Goal: Task Accomplishment & Management: Use online tool/utility

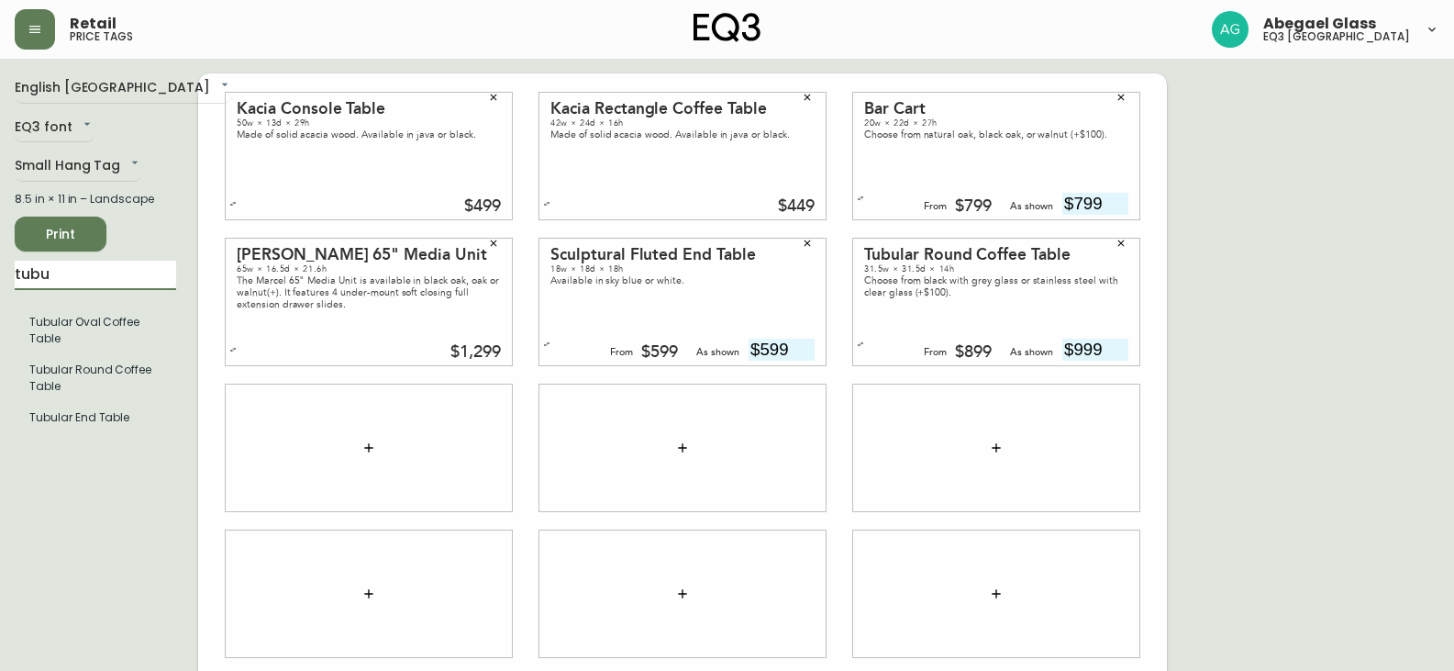
drag, startPoint x: 65, startPoint y: 271, endPoint x: 0, endPoint y: 272, distance: 65.1
click at [0, 279] on main "English Canada en_CA EQ3 font EQ3 Small Hang Tag small 8.5 in × 11 in – Landsca…" at bounding box center [727, 440] width 1454 height 763
type input "[PERSON_NAME]"
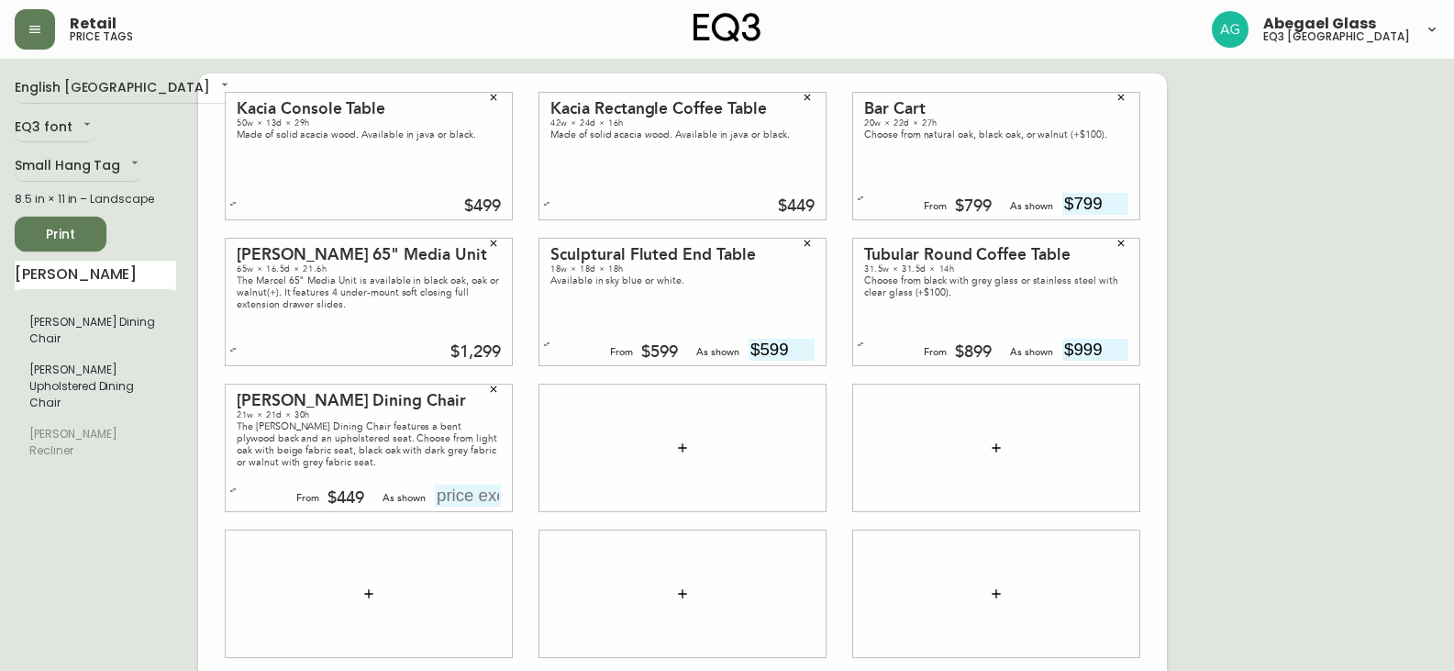
click at [495, 495] on input "text" at bounding box center [468, 495] width 66 height 22
type input "$549"
click at [516, 427] on div "[PERSON_NAME] Dining Chair 21w × 21d × 30h The [PERSON_NAME] Dining Chair featu…" at bounding box center [369, 448] width 314 height 146
drag, startPoint x: 89, startPoint y: 290, endPoint x: 86, endPoint y: 271, distance: 19.5
click at [88, 282] on div "[PERSON_NAME] [PERSON_NAME] Dining Chair [PERSON_NAME] Upholstered Dining Chair…" at bounding box center [95, 367] width 161 height 213
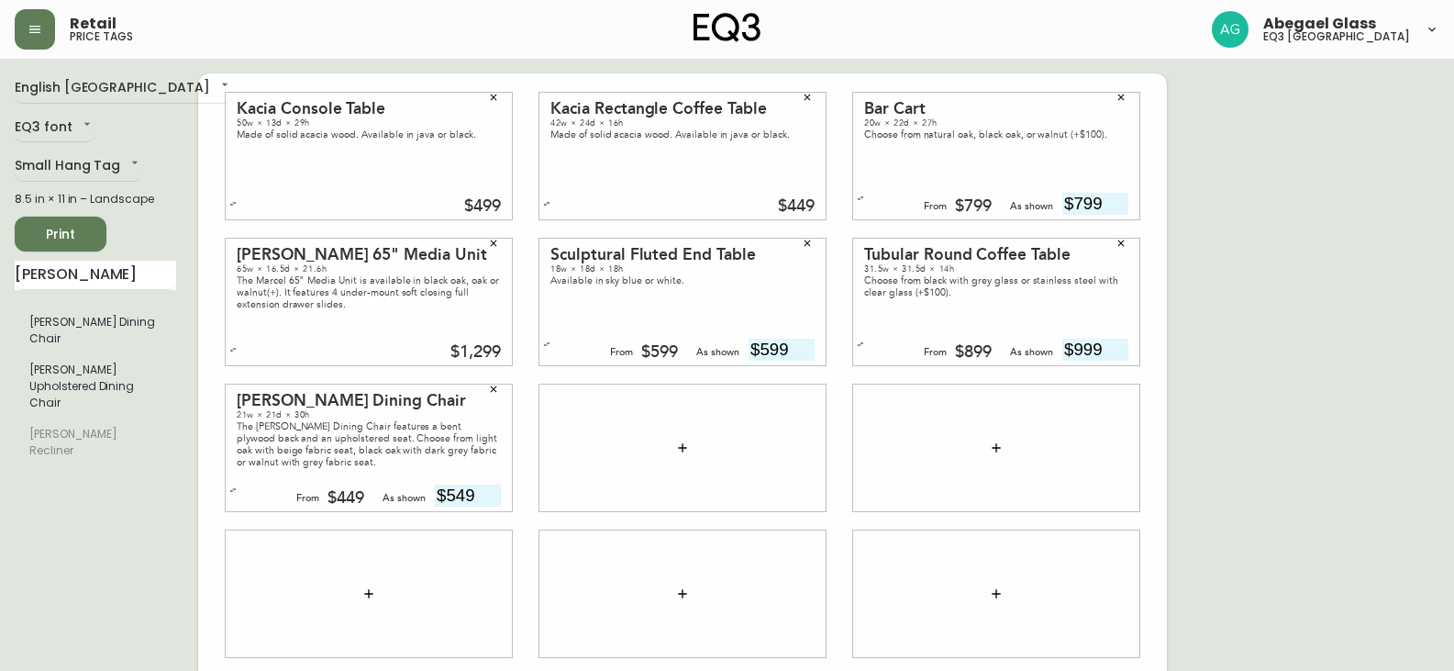
drag, startPoint x: 86, startPoint y: 271, endPoint x: 0, endPoint y: 263, distance: 86.6
click at [0, 264] on main "English Canada en_CA EQ3 font EQ3 Small Hang Tag small 8.5 in × 11 in – Landsca…" at bounding box center [727, 440] width 1454 height 763
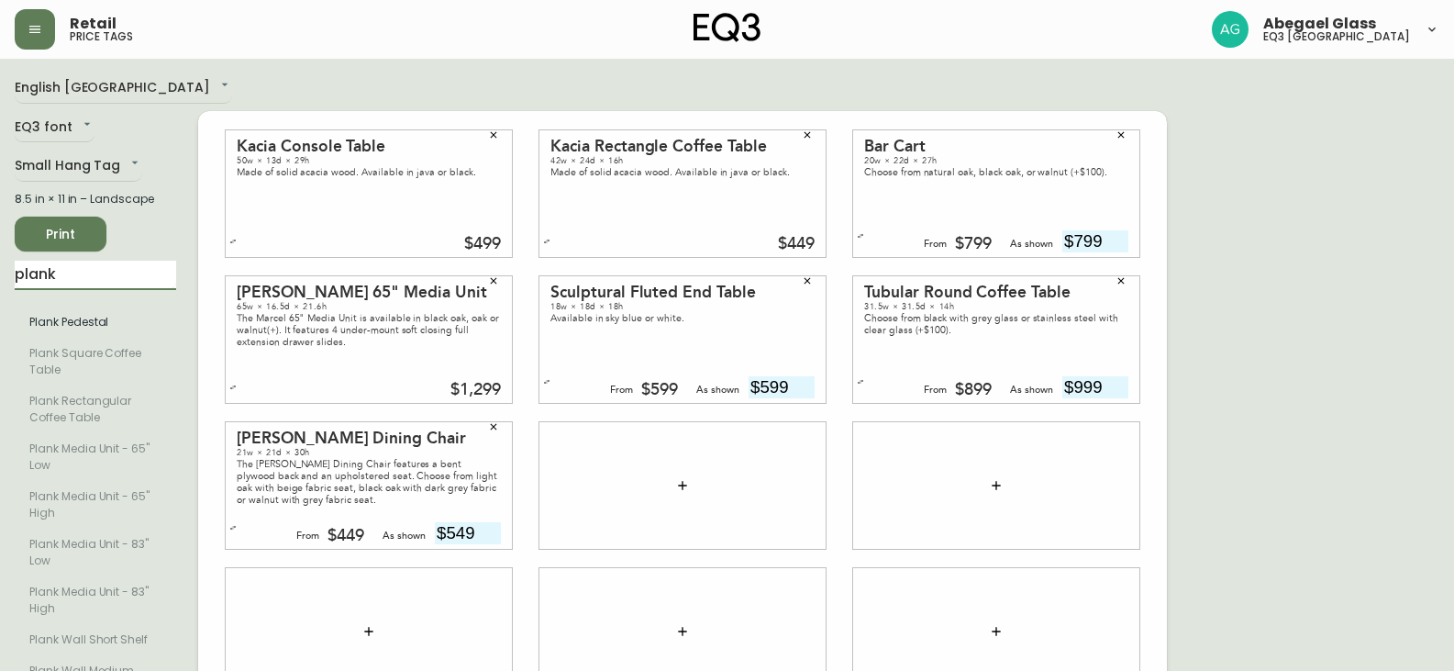
type input "plank"
drag, startPoint x: 548, startPoint y: 484, endPoint x: 531, endPoint y: 462, distance: 27.5
drag, startPoint x: 531, startPoint y: 462, endPoint x: 1340, endPoint y: 225, distance: 843.4
click at [1340, 225] on div "English Canada en_CA EQ3 font EQ3 Small Hang Tag small 8.5 in × 11 in – Landsca…" at bounding box center [727, 485] width 1425 height 824
drag, startPoint x: 116, startPoint y: 285, endPoint x: 0, endPoint y: 284, distance: 115.6
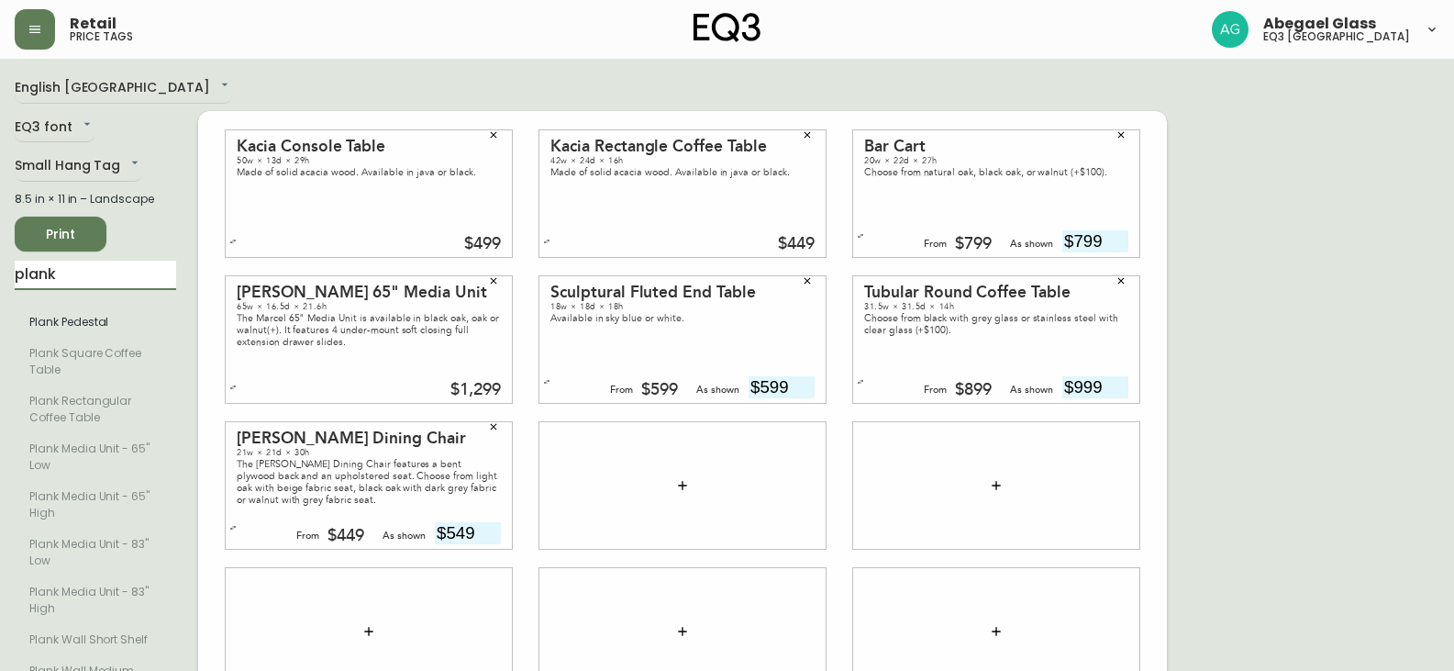
click at [0, 284] on main "English Canada en_CA EQ3 font EQ3 Small Hang Tag small 8.5 in × 11 in – Landsca…" at bounding box center [727, 478] width 1454 height 839
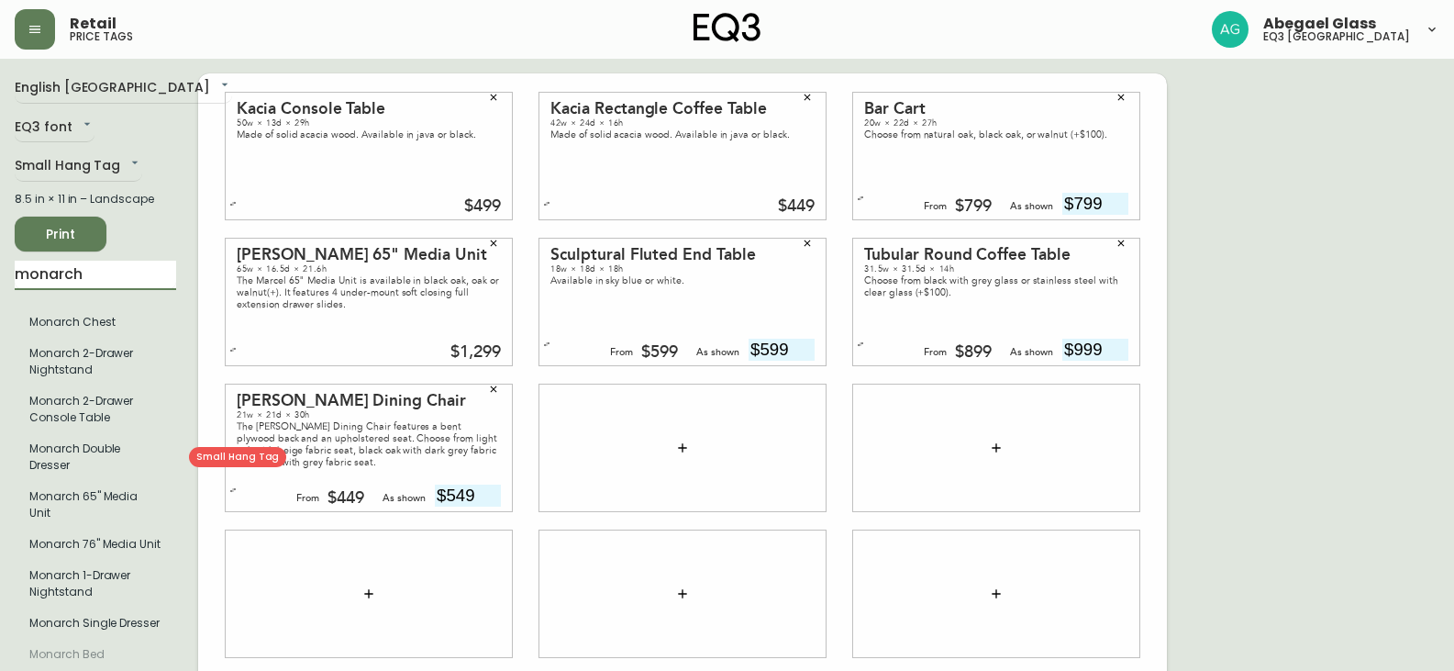
scroll to position [92, 0]
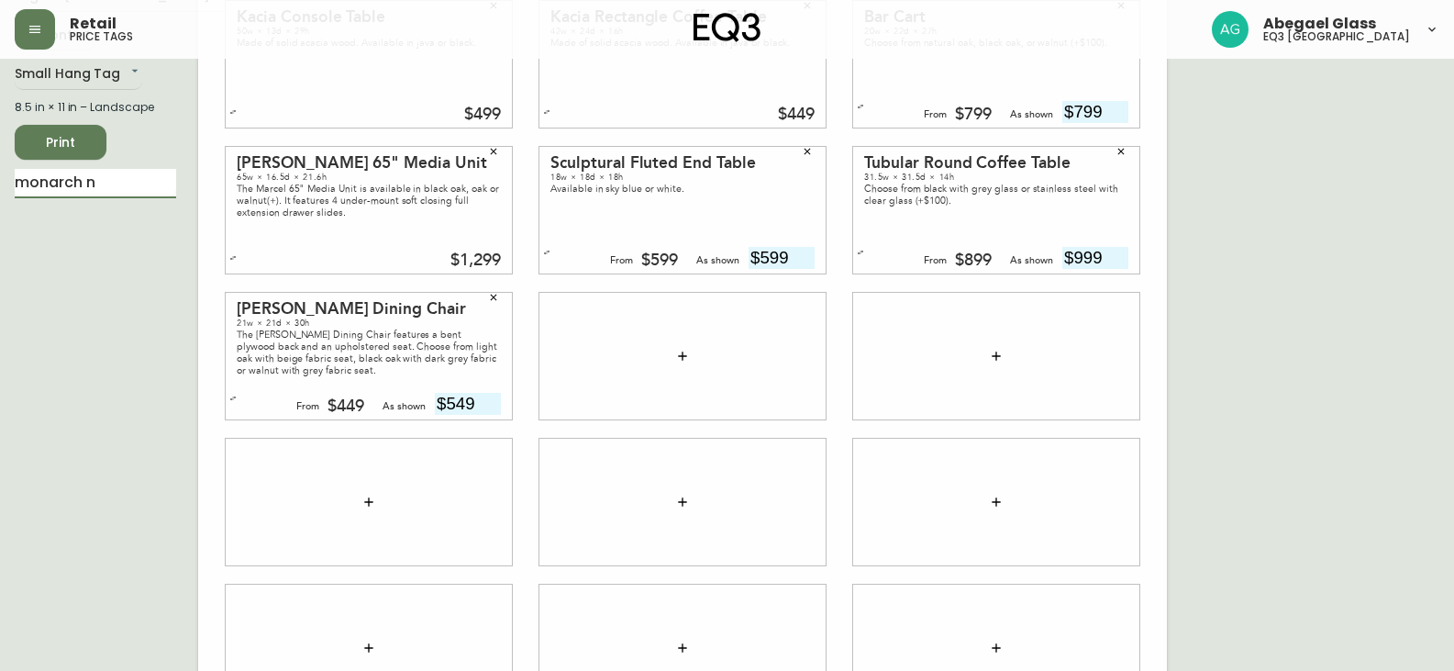
type input "monarch"
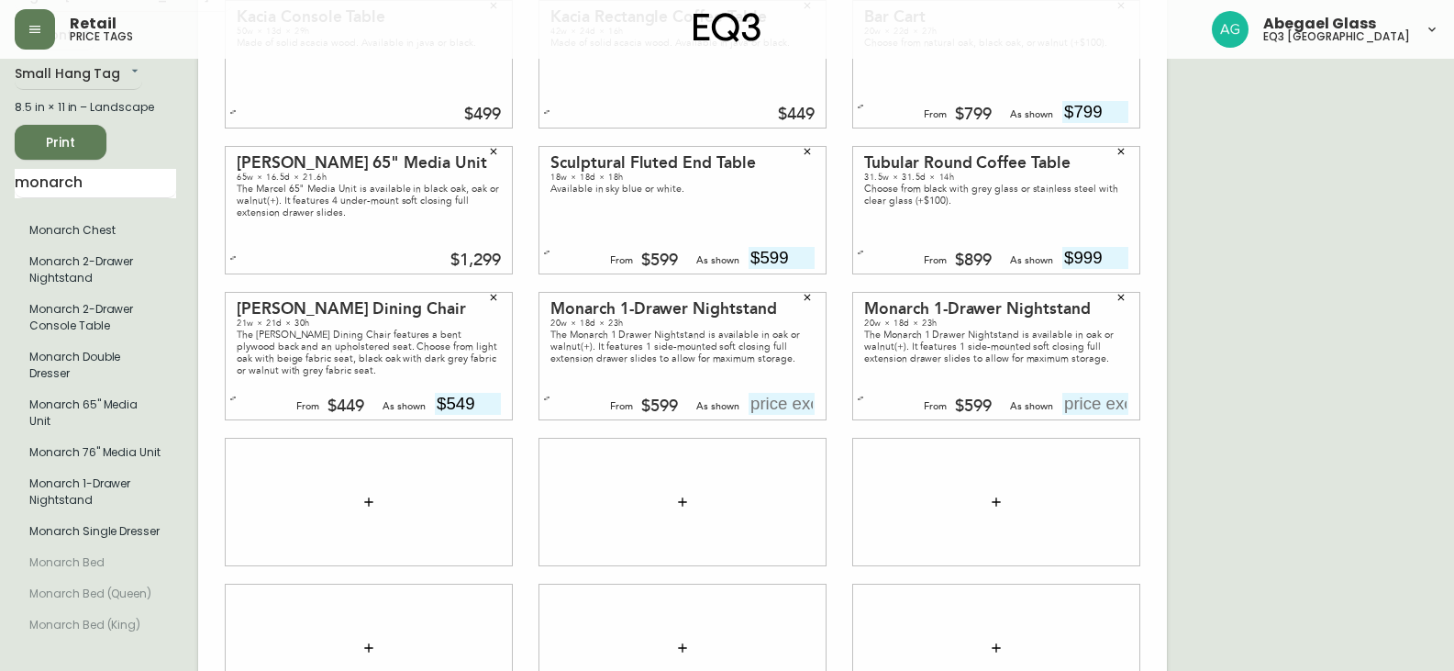
click at [789, 405] on input "text" at bounding box center [782, 404] width 66 height 22
type input "$599"
click at [1075, 395] on input "text" at bounding box center [1095, 404] width 66 height 22
type input "$599"
drag, startPoint x: 95, startPoint y: 183, endPoint x: 0, endPoint y: 179, distance: 95.5
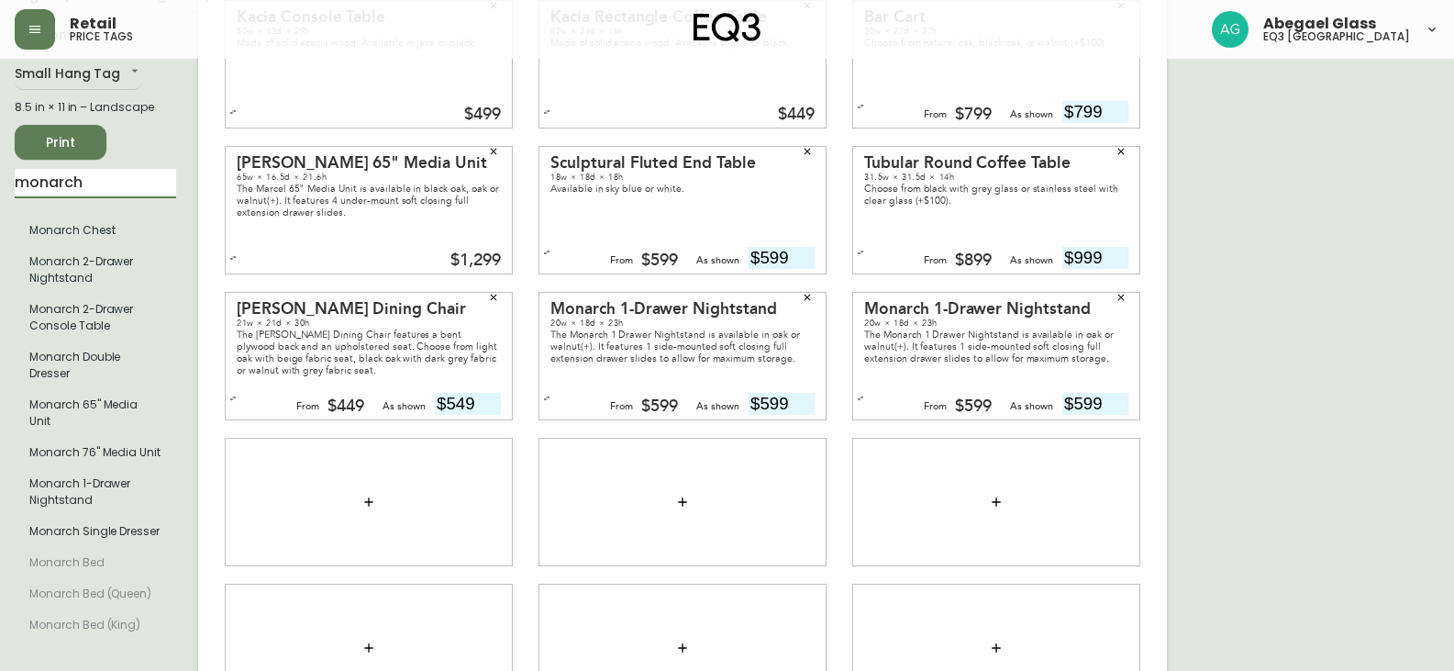
click at [0, 179] on main "English Canada en_CA EQ3 font EQ3 Small Hang Tag small 8.5 in × 11 in – Landsca…" at bounding box center [727, 348] width 1454 height 763
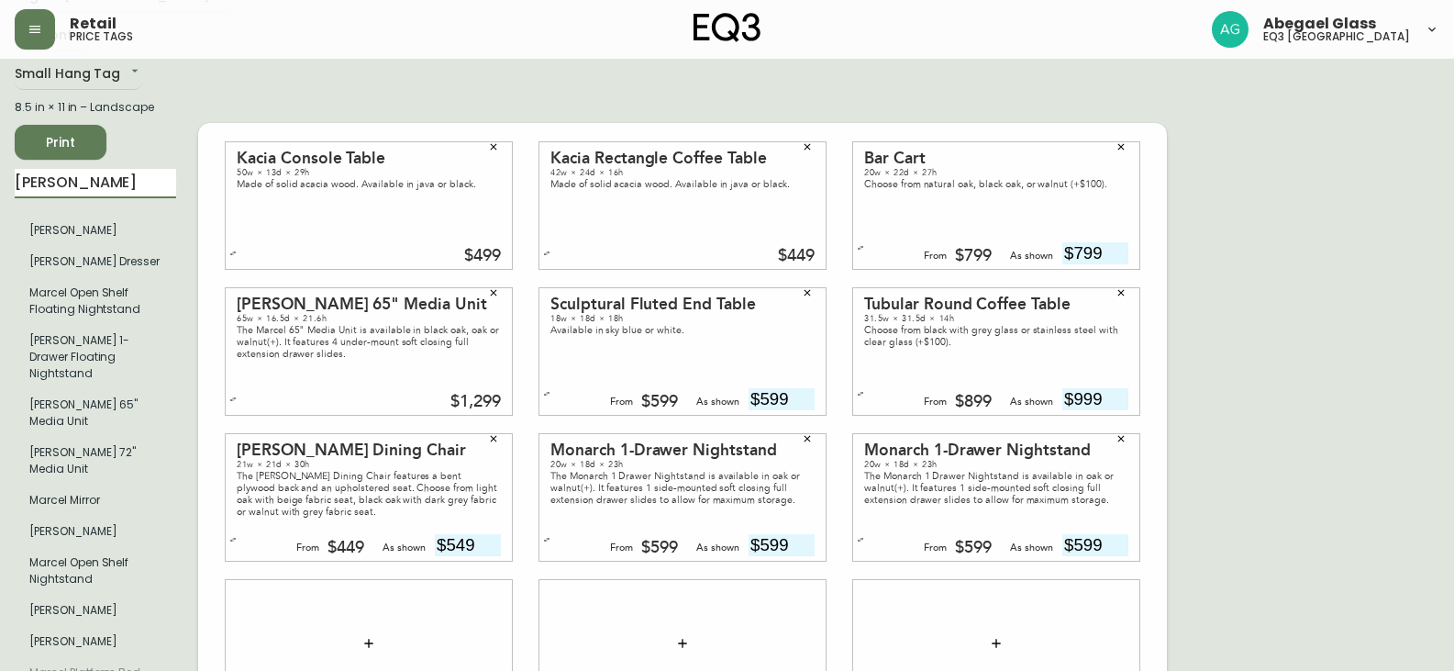
type input "[PERSON_NAME]"
click at [101, 186] on input "[PERSON_NAME]" at bounding box center [95, 183] width 161 height 29
click at [183, 118] on div "English Canada en_CA EQ3 font EQ3 Small Hang Tag small 8.5 in × 11 in – Landsca…" at bounding box center [106, 497] width 183 height 1031
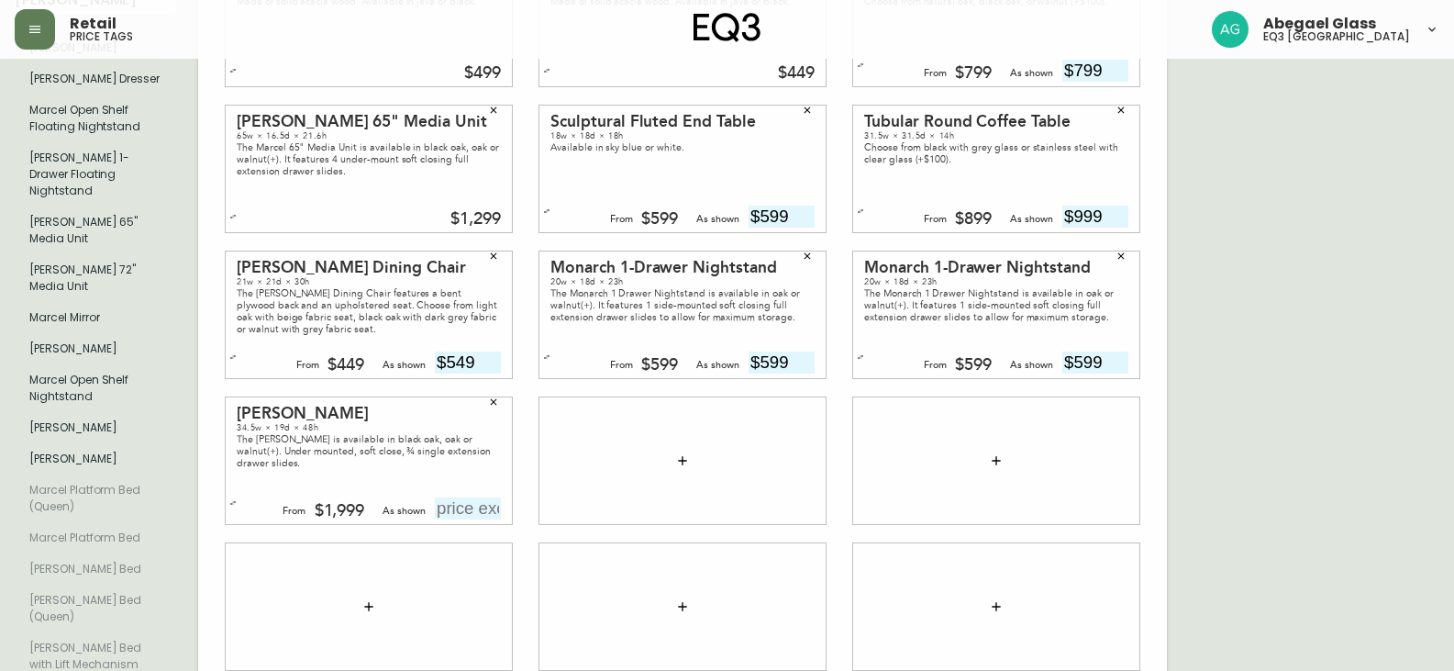
scroll to position [275, 0]
click at [489, 395] on icon "button" at bounding box center [493, 400] width 11 height 11
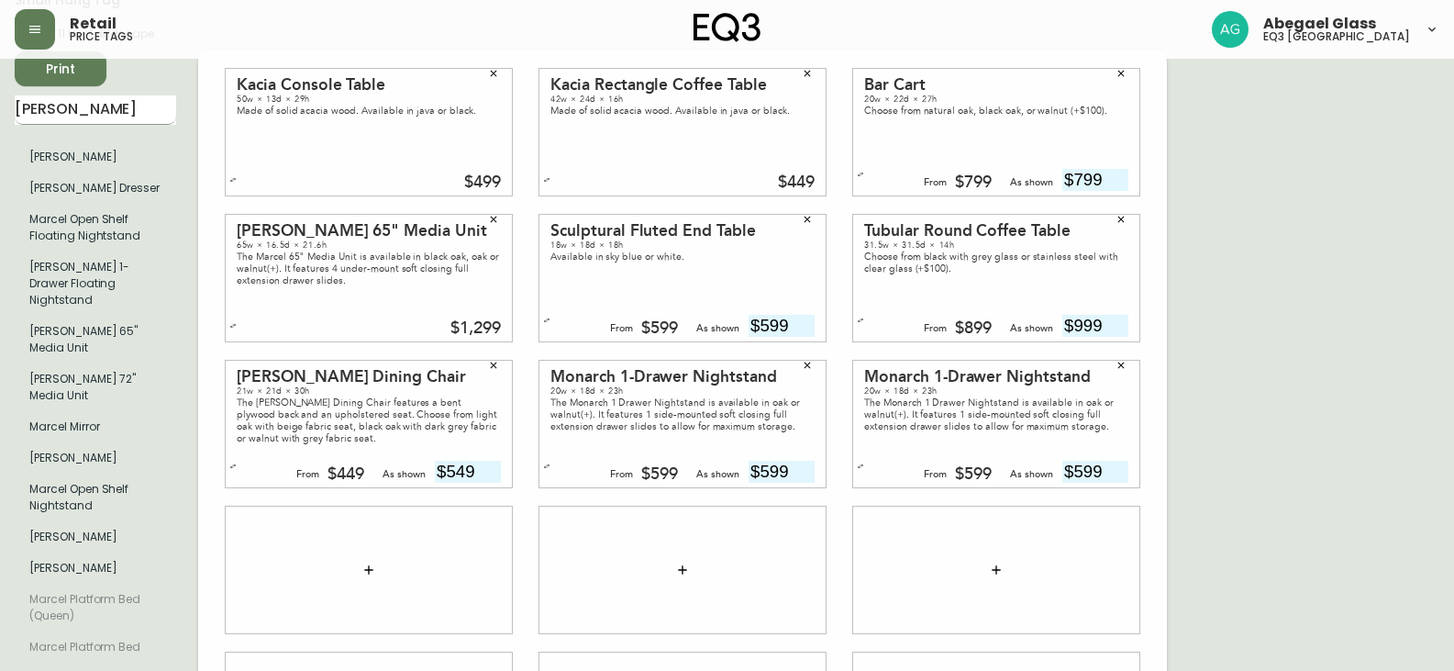
scroll to position [183, 0]
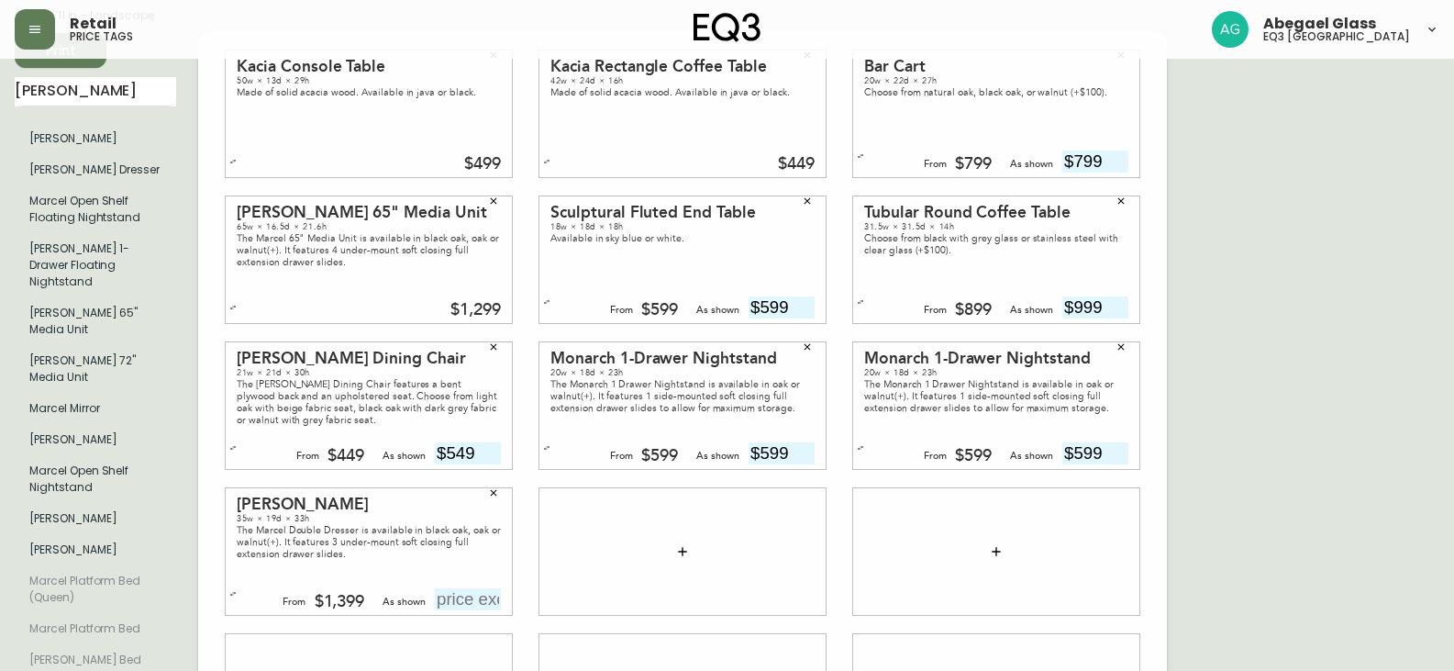
click at [467, 588] on input "text" at bounding box center [468, 599] width 66 height 22
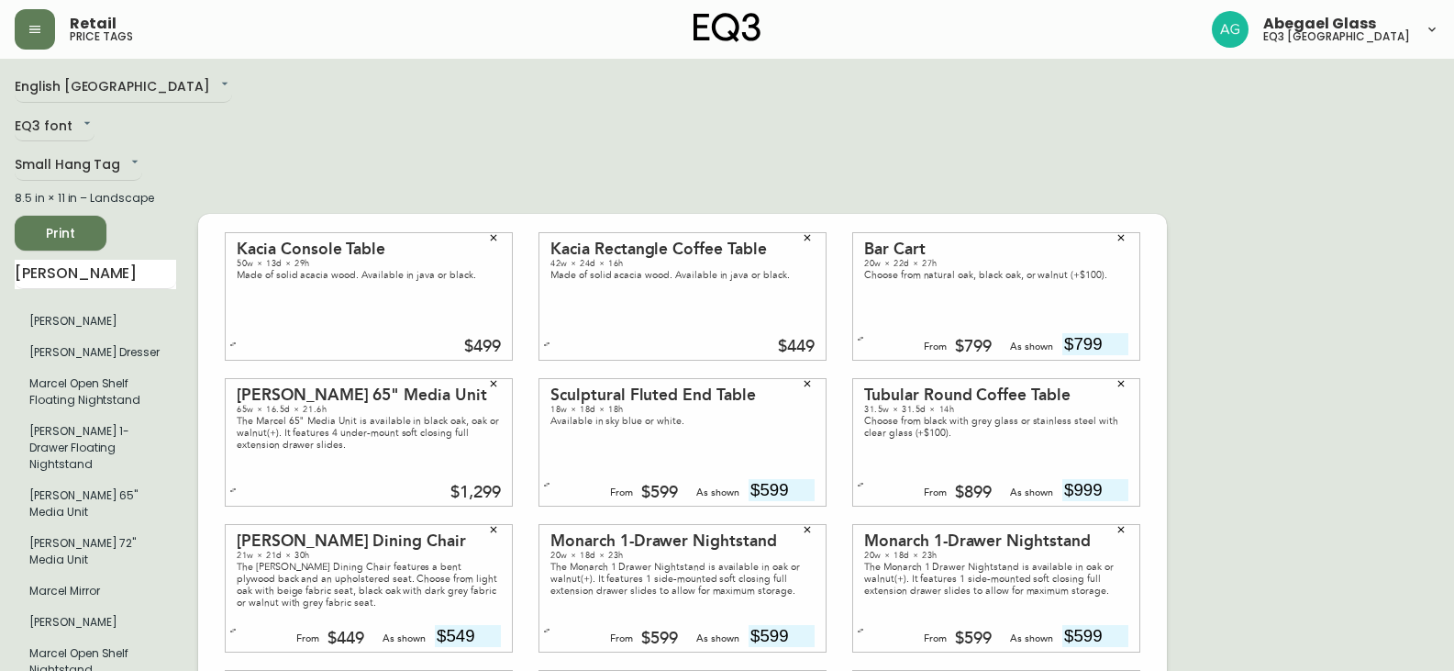
type input "$1499"
click at [66, 226] on span "Print" at bounding box center [60, 233] width 62 height 23
